Goal: Task Accomplishment & Management: Manage account settings

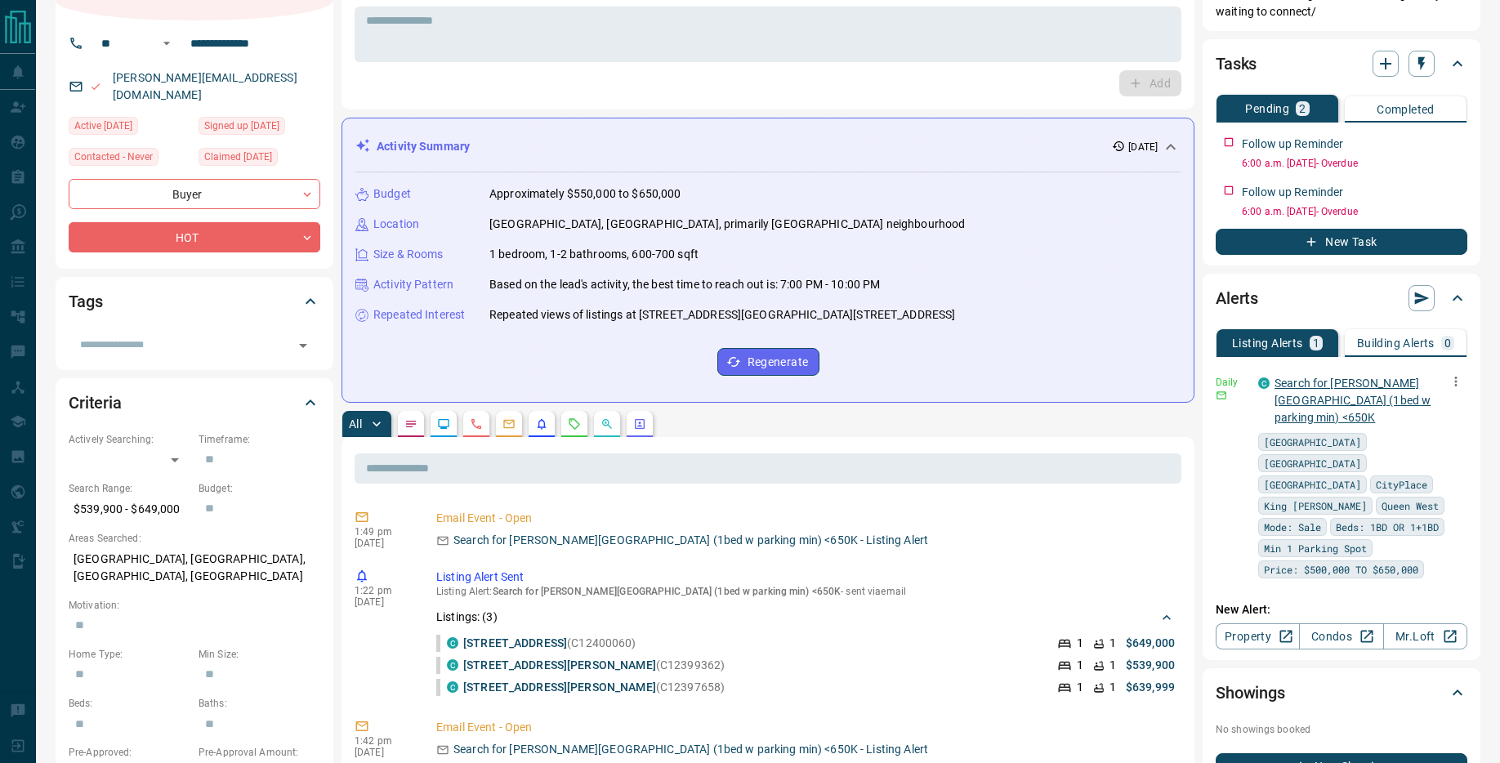
scroll to position [109, 0]
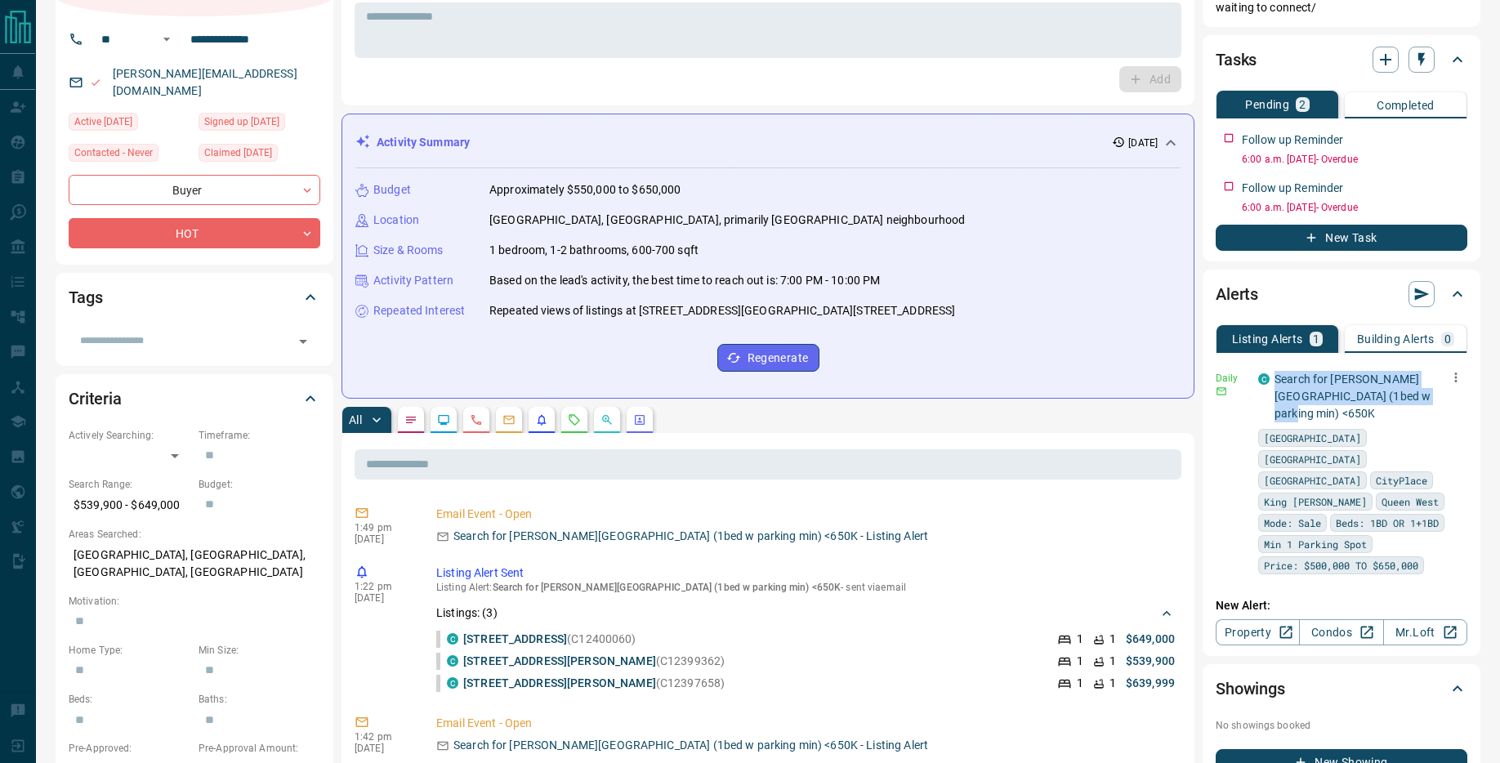
drag, startPoint x: 1417, startPoint y: 395, endPoint x: 1271, endPoint y: 381, distance: 147.0
click at [1270, 381] on div "C Search for [PERSON_NAME][GEOGRAPHIC_DATA] (1bed w parking min) <650K" at bounding box center [1362, 396] width 209 height 51
copy link "Search for [PERSON_NAME][GEOGRAPHIC_DATA] (1bed w parking min) <650K"
click at [1456, 381] on icon "button" at bounding box center [1456, 377] width 2 height 10
click at [1443, 441] on link "Edit" at bounding box center [1425, 434] width 36 height 16
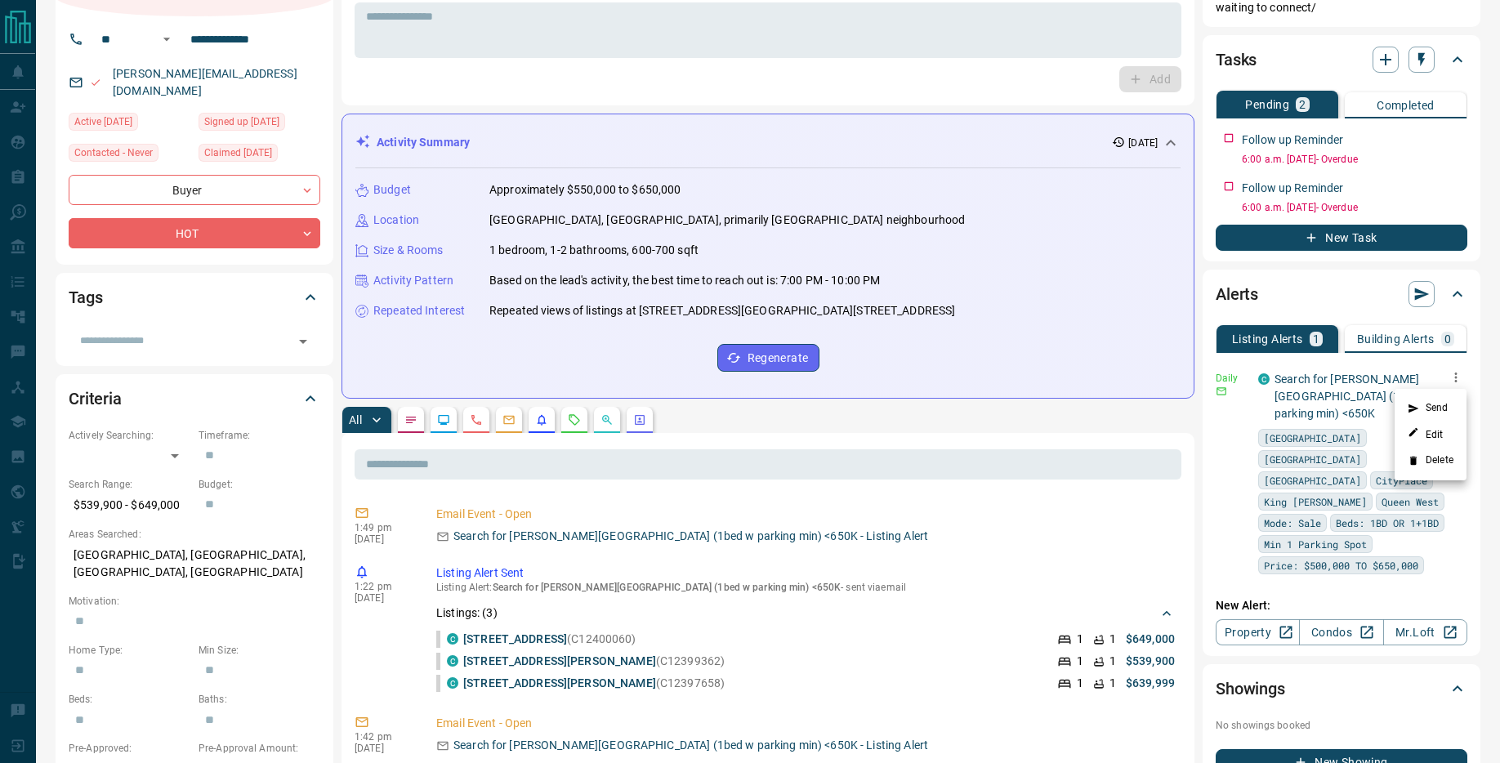
click at [1357, 390] on div at bounding box center [750, 381] width 1500 height 763
click at [1358, 378] on link "Search for [PERSON_NAME][GEOGRAPHIC_DATA] (1bed w parking min) <650K" at bounding box center [1352, 395] width 156 height 47
drag, startPoint x: 1420, startPoint y: 394, endPoint x: 1277, endPoint y: 384, distance: 143.3
click at [1277, 384] on p "Search for [PERSON_NAME][GEOGRAPHIC_DATA] (1bed w parking min) <650K" at bounding box center [1364, 396] width 181 height 51
copy link "Search for [PERSON_NAME][GEOGRAPHIC_DATA] (1bed w parking min) <650K"
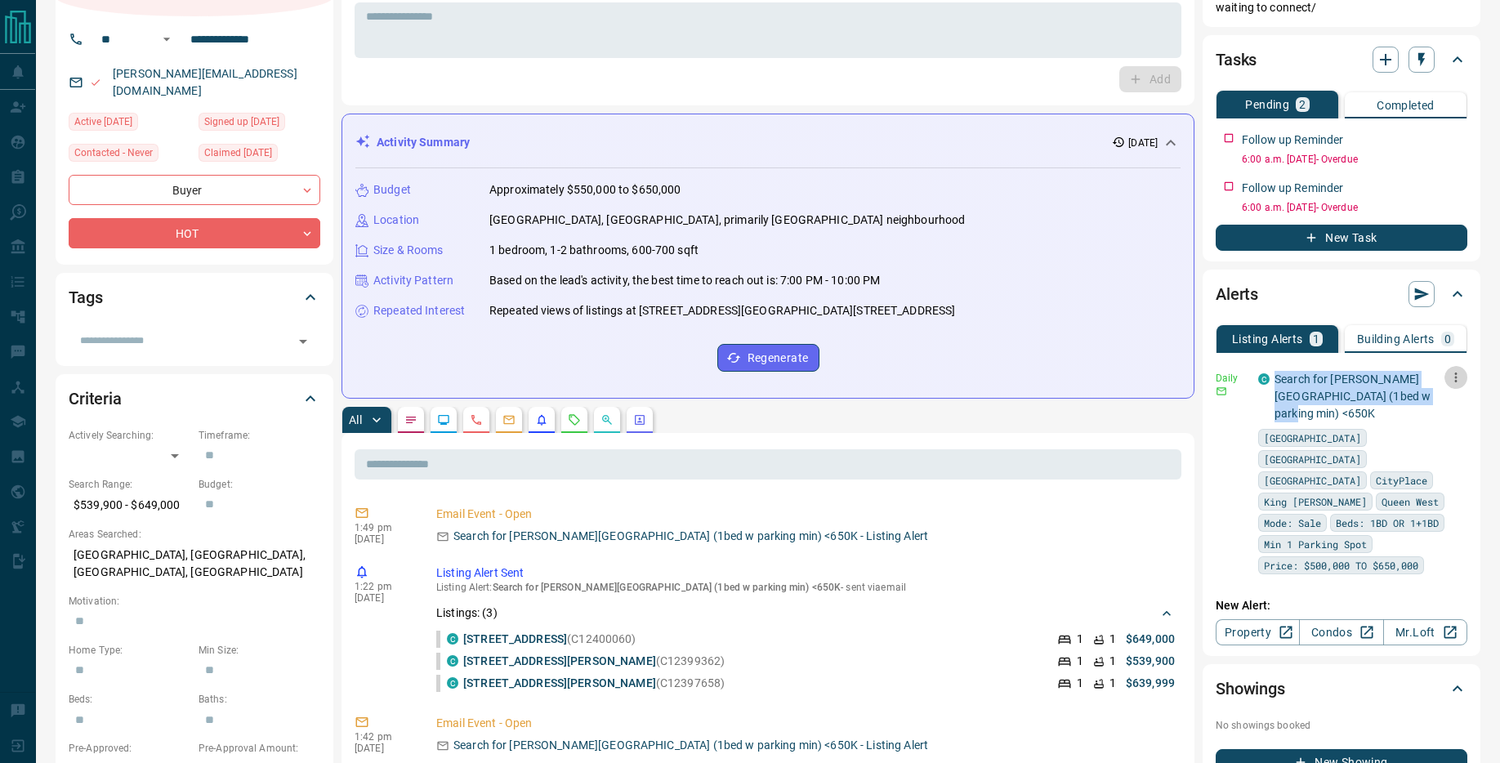
click at [1458, 376] on icon "button" at bounding box center [1455, 377] width 15 height 15
click at [1438, 431] on link "Edit" at bounding box center [1425, 434] width 36 height 16
click at [1445, 366] on div at bounding box center [750, 381] width 1500 height 763
click at [1460, 380] on icon "button" at bounding box center [1455, 377] width 15 height 15
click at [1440, 430] on link "Edit" at bounding box center [1425, 434] width 36 height 16
